Goal: Entertainment & Leisure: Browse casually

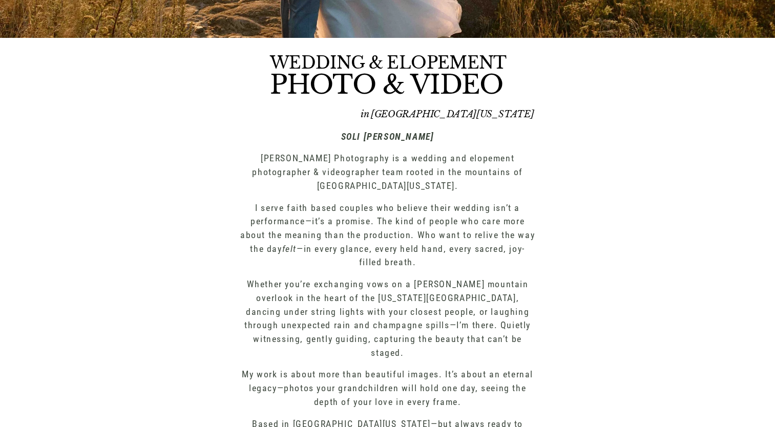
scroll to position [351, 0]
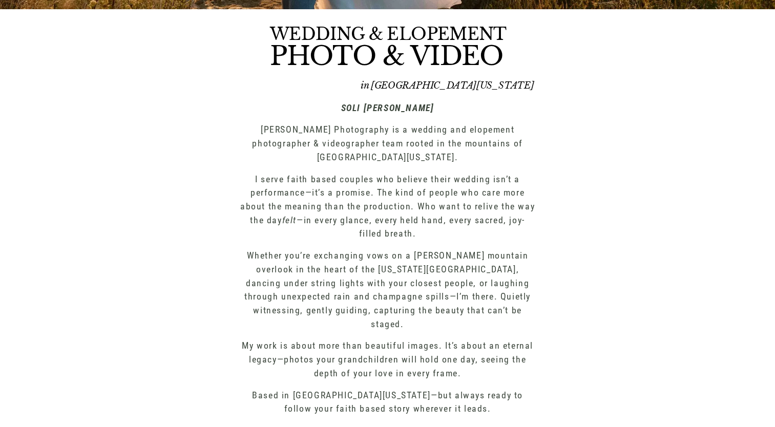
click at [494, 237] on p "I serve faith based couples who believe their wedding isn’t a performance—it’s …" at bounding box center [387, 207] width 295 height 69
click at [632, 284] on div "WEDDING & ELOPEMENT PHOTO & VIDEO in [GEOGRAPHIC_DATA][US_STATE] SOLI [PERSON_N…" at bounding box center [387, 281] width 775 height 545
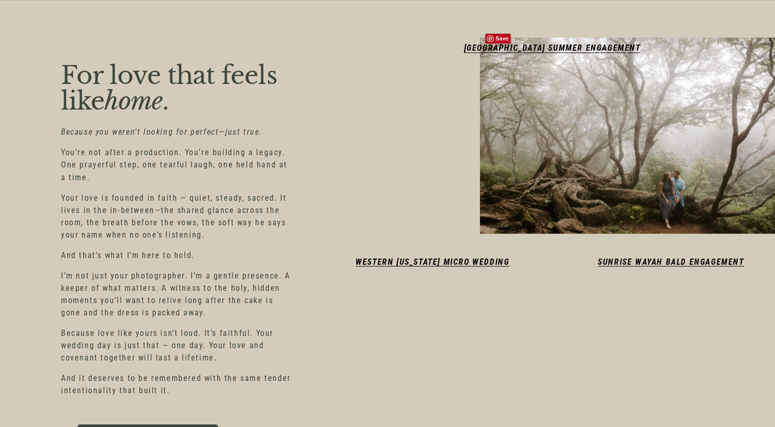
scroll to position [1764, 0]
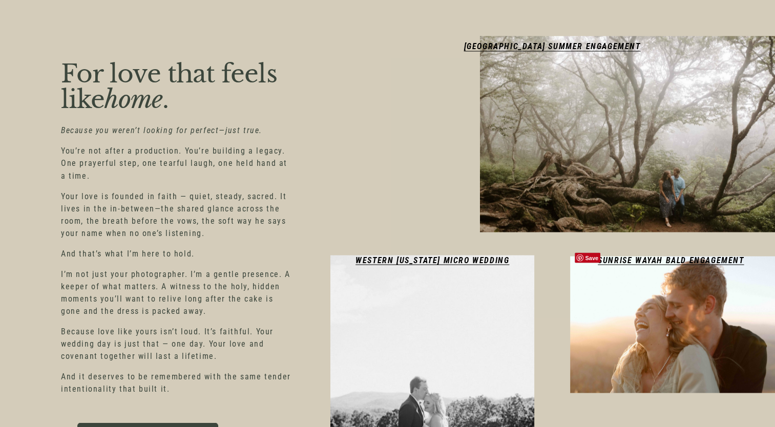
click at [673, 278] on div "SUNRISE WAYAH BALD ENGAGEMENT" at bounding box center [657, 272] width 174 height 36
click at [684, 255] on em "SUNRISE WAYAH BALD ENGAGEMENT" at bounding box center [671, 260] width 146 height 10
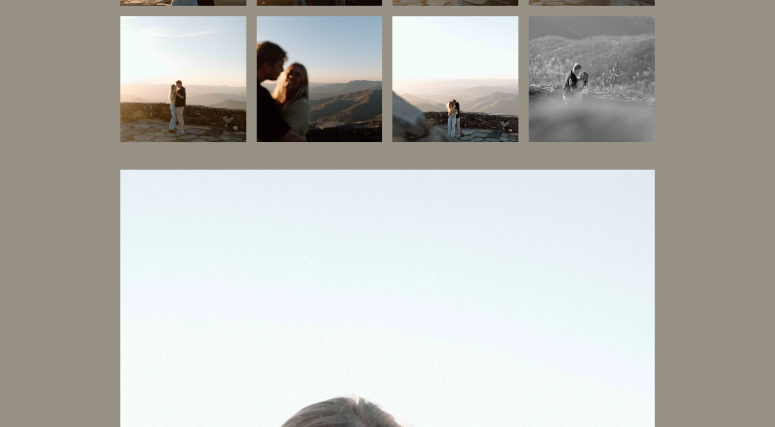
scroll to position [21072, 0]
